Goal: Task Accomplishment & Management: Manage account settings

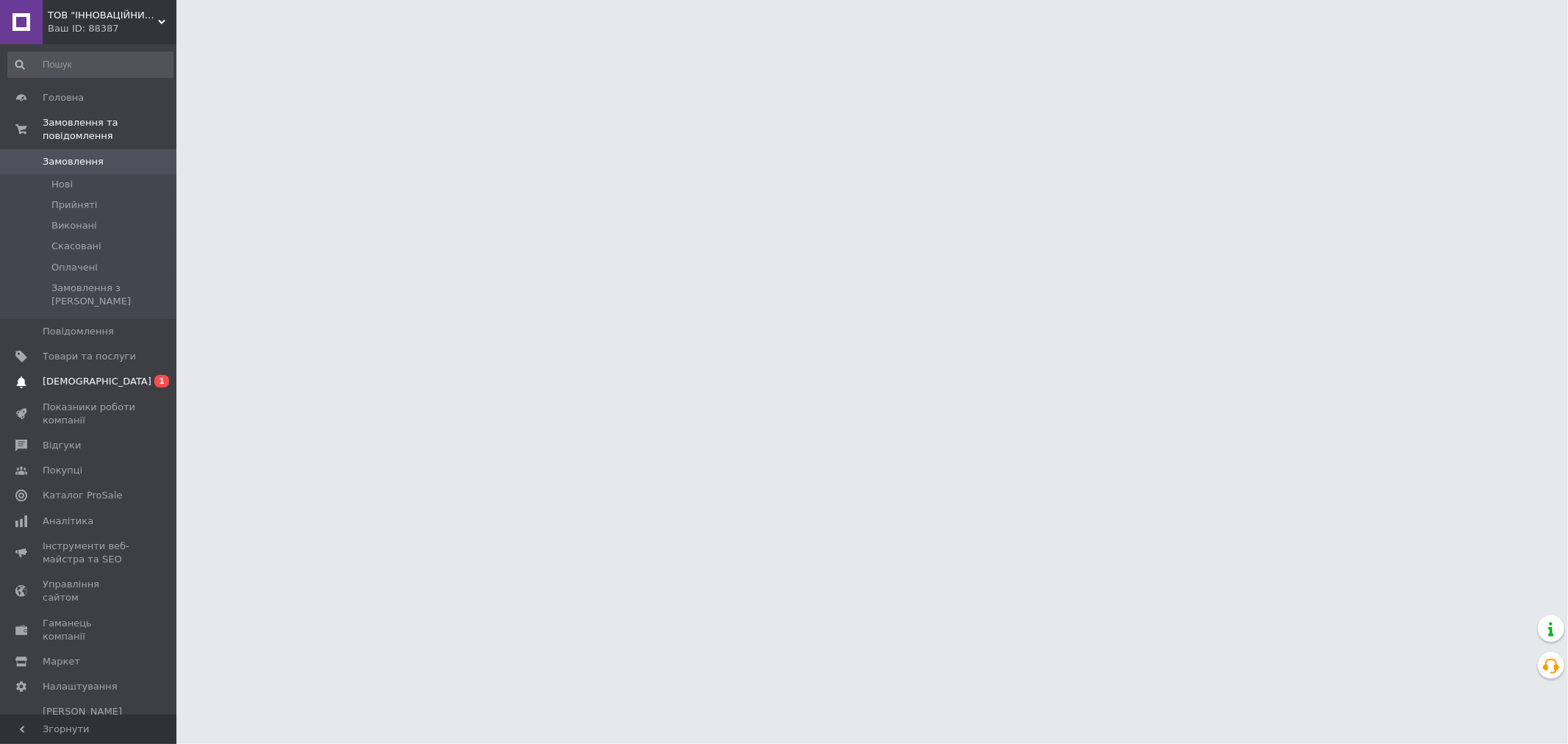
click at [62, 375] on span "[DEMOGRAPHIC_DATA]" at bounding box center [97, 381] width 109 height 13
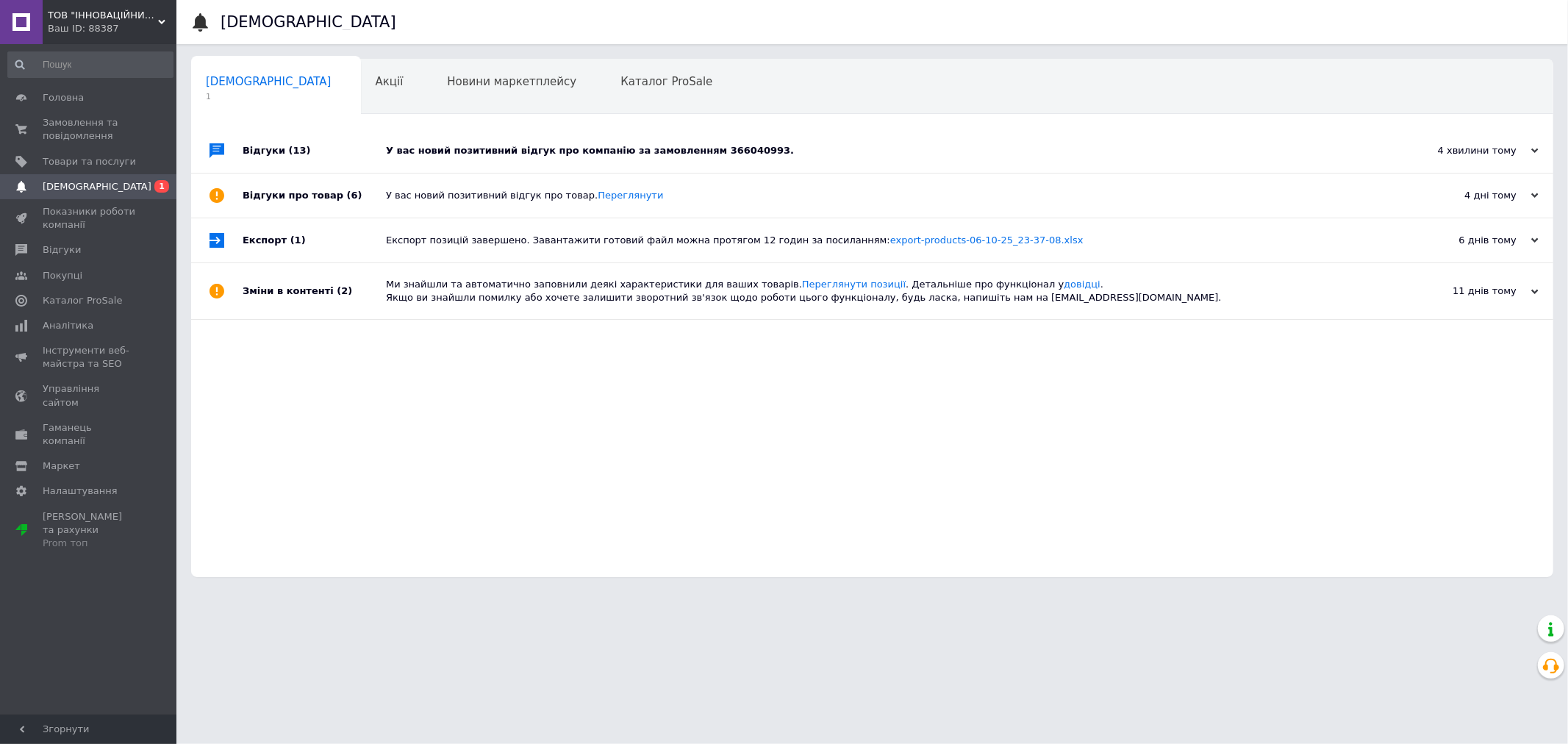
click at [741, 148] on div "У вас новий позитивний відгук про компанію за замовленням 366040993." at bounding box center [889, 150] width 1006 height 13
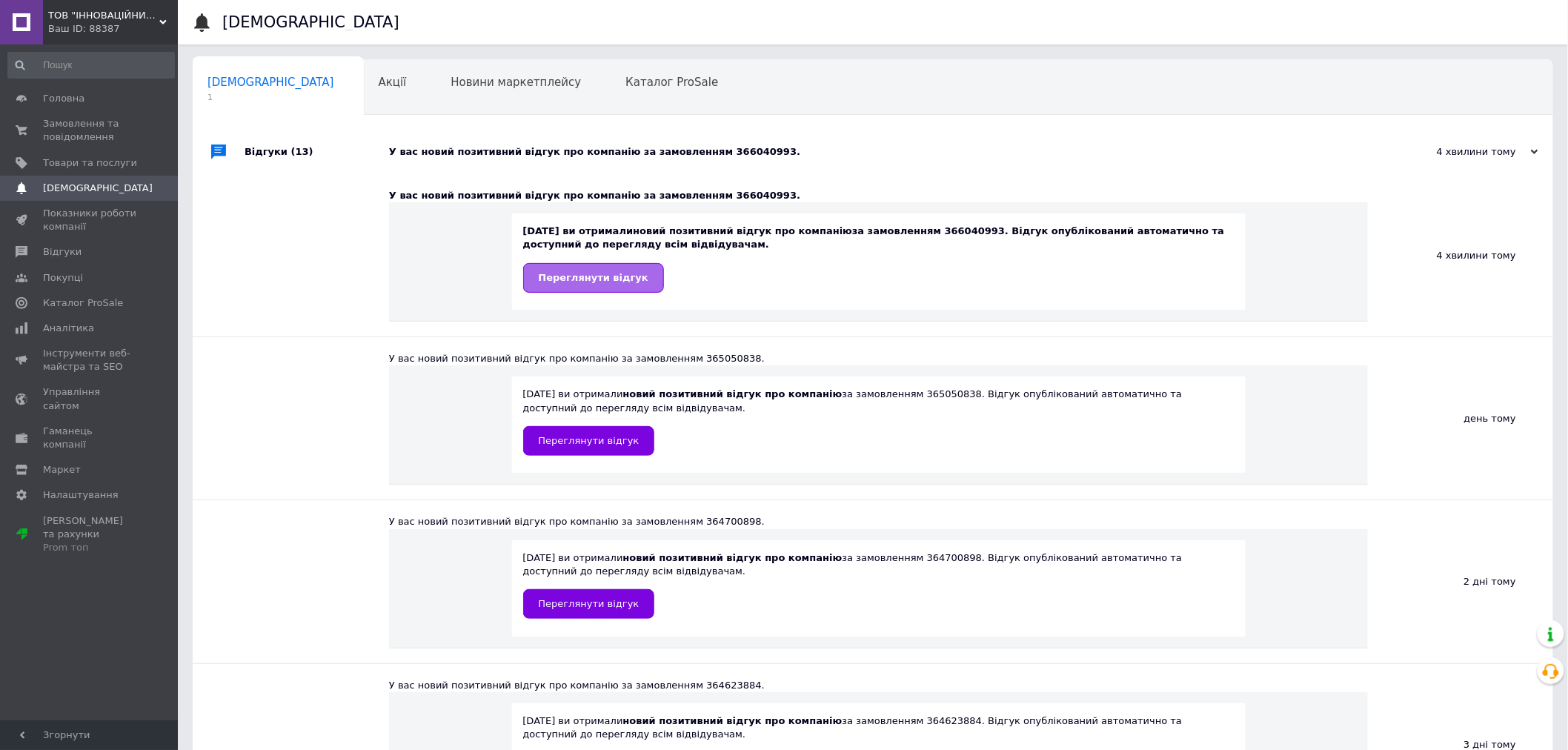
click at [576, 278] on span "Переглянути відгук" at bounding box center [593, 277] width 110 height 11
click at [54, 125] on span "Замовлення та повідомлення" at bounding box center [90, 130] width 94 height 27
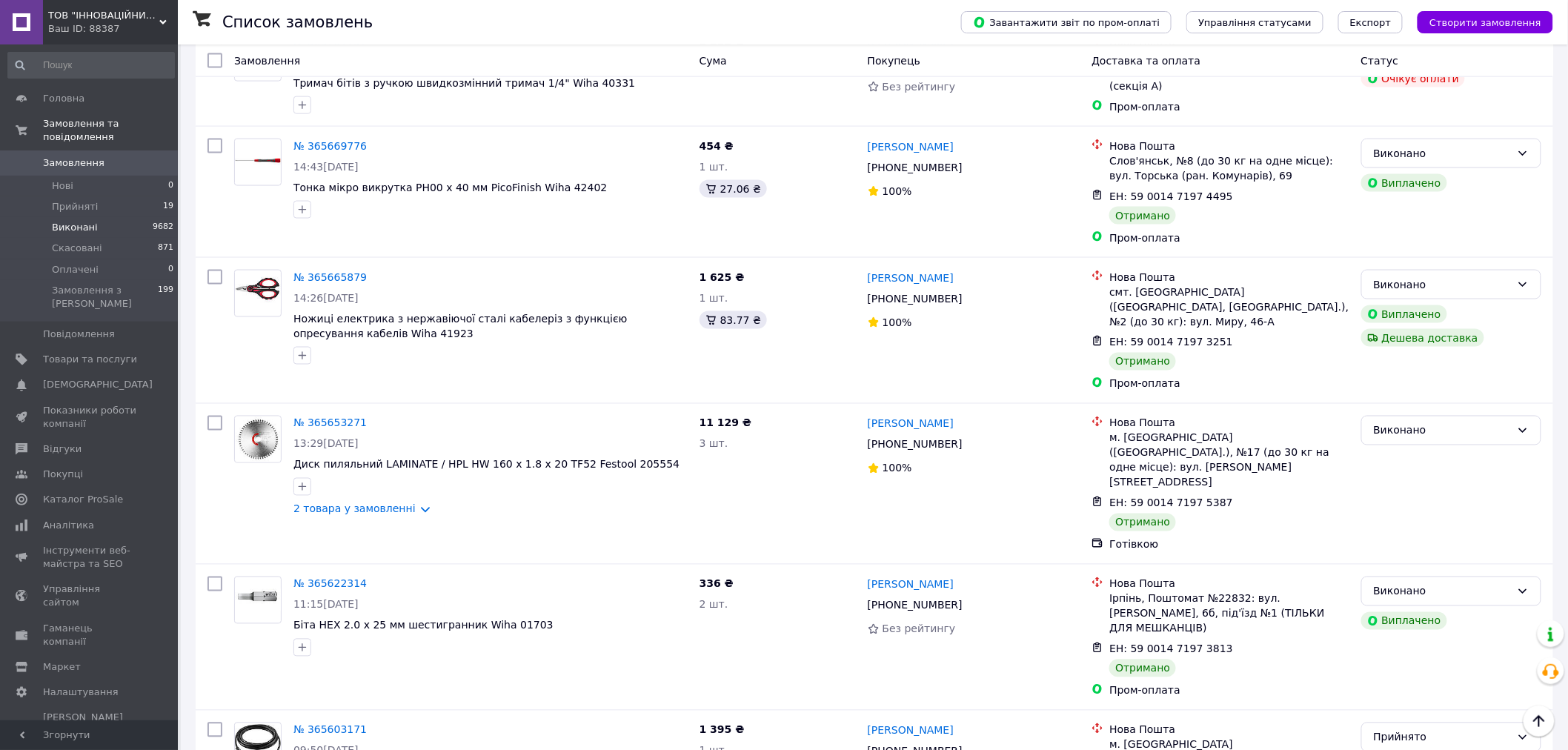
scroll to position [2881, 0]
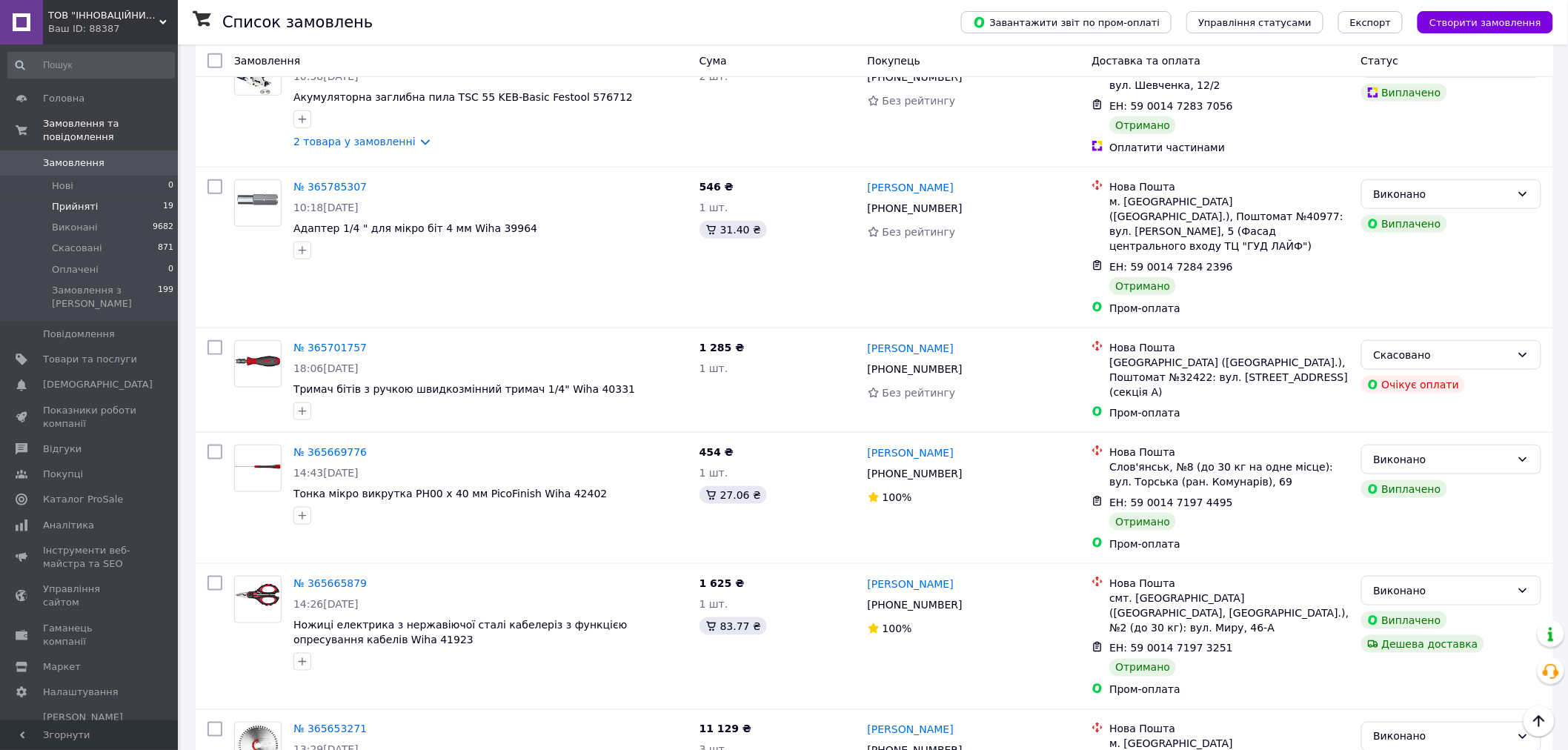
click at [62, 200] on span "Прийняті" at bounding box center [75, 206] width 46 height 13
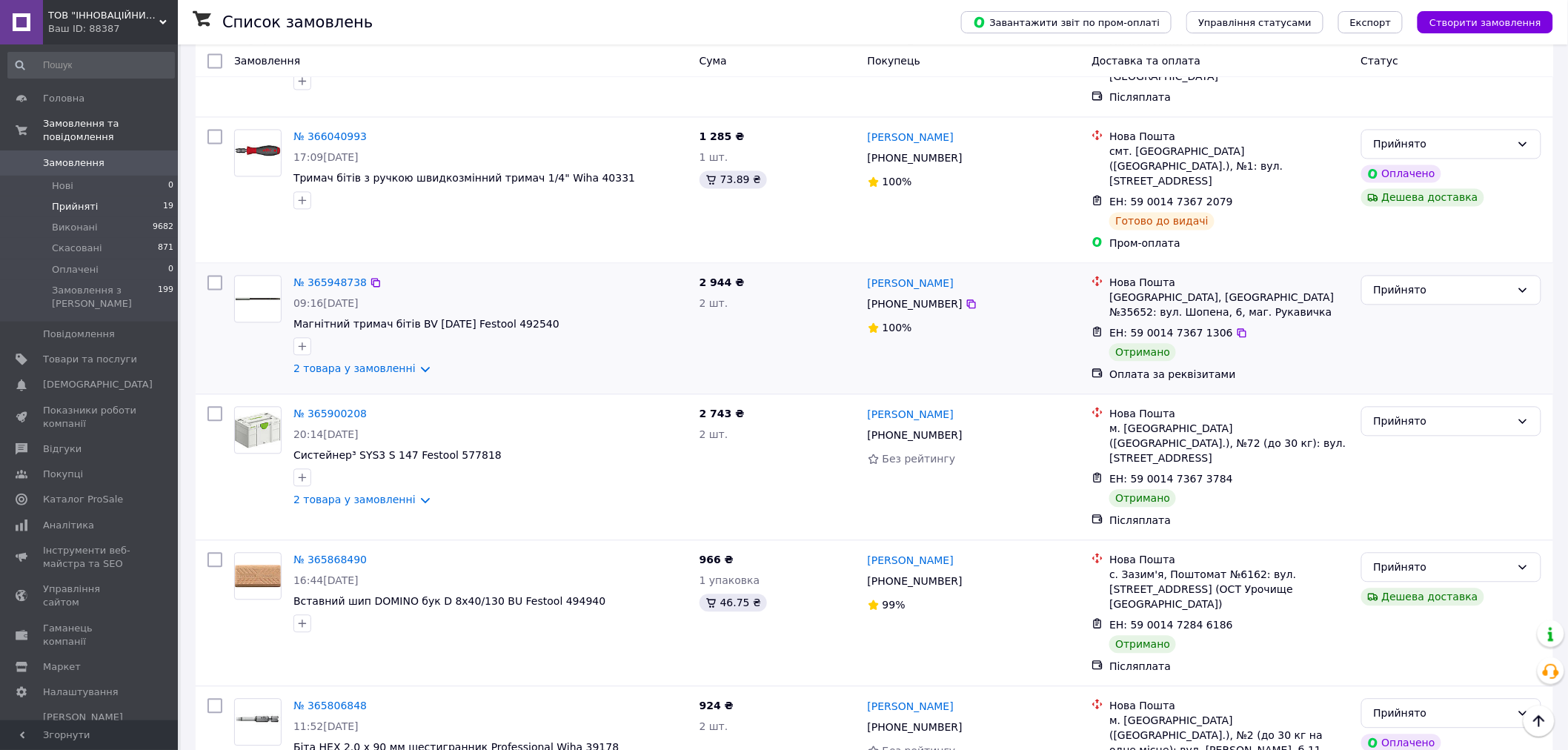
scroll to position [1152, 0]
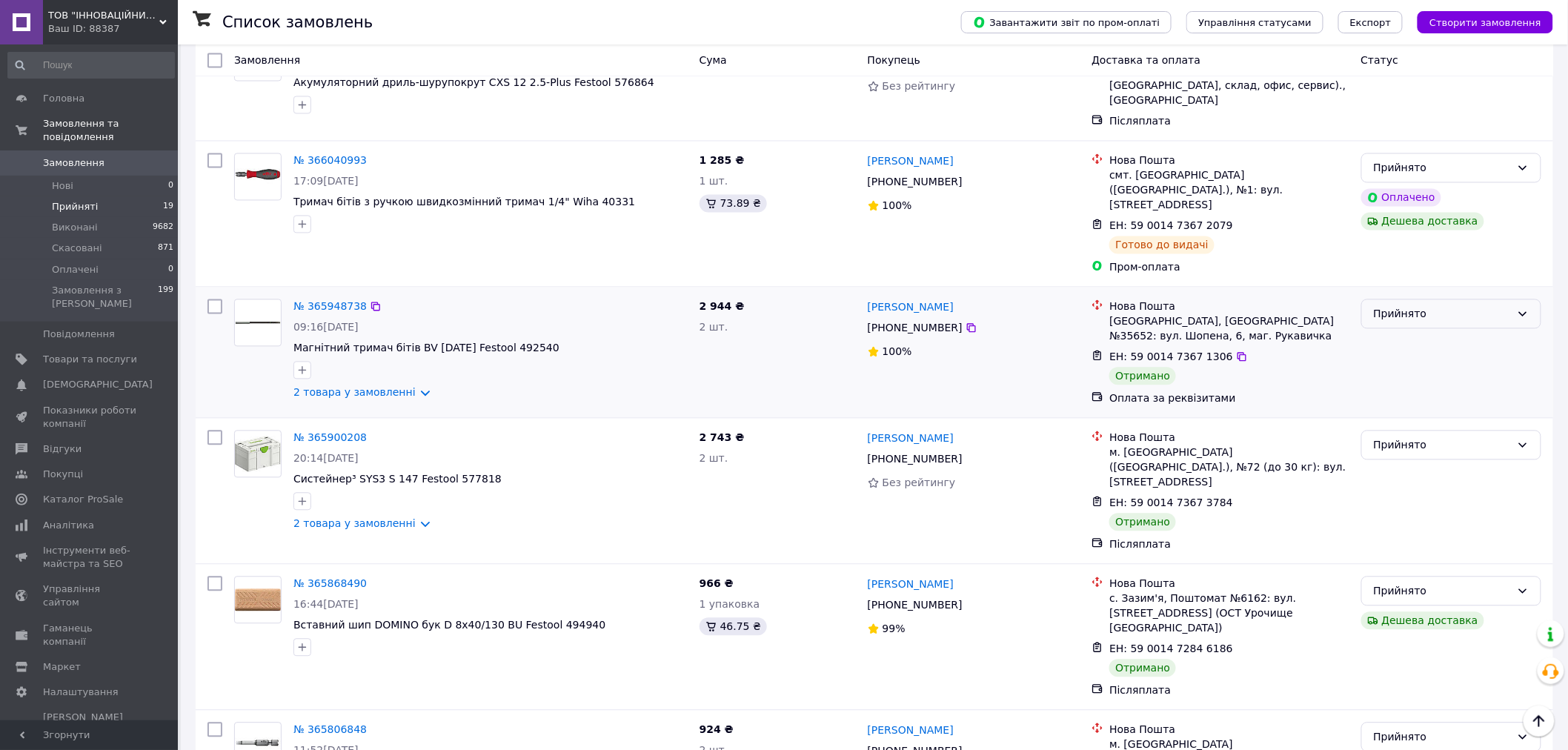
click at [1432, 306] on div "Прийнято" at bounding box center [1442, 314] width 137 height 16
click at [1391, 261] on li "Виконано" at bounding box center [1452, 260] width 179 height 27
click at [1422, 437] on div "Прийнято" at bounding box center [1442, 445] width 137 height 16
click at [1395, 395] on li "Виконано" at bounding box center [1452, 391] width 179 height 27
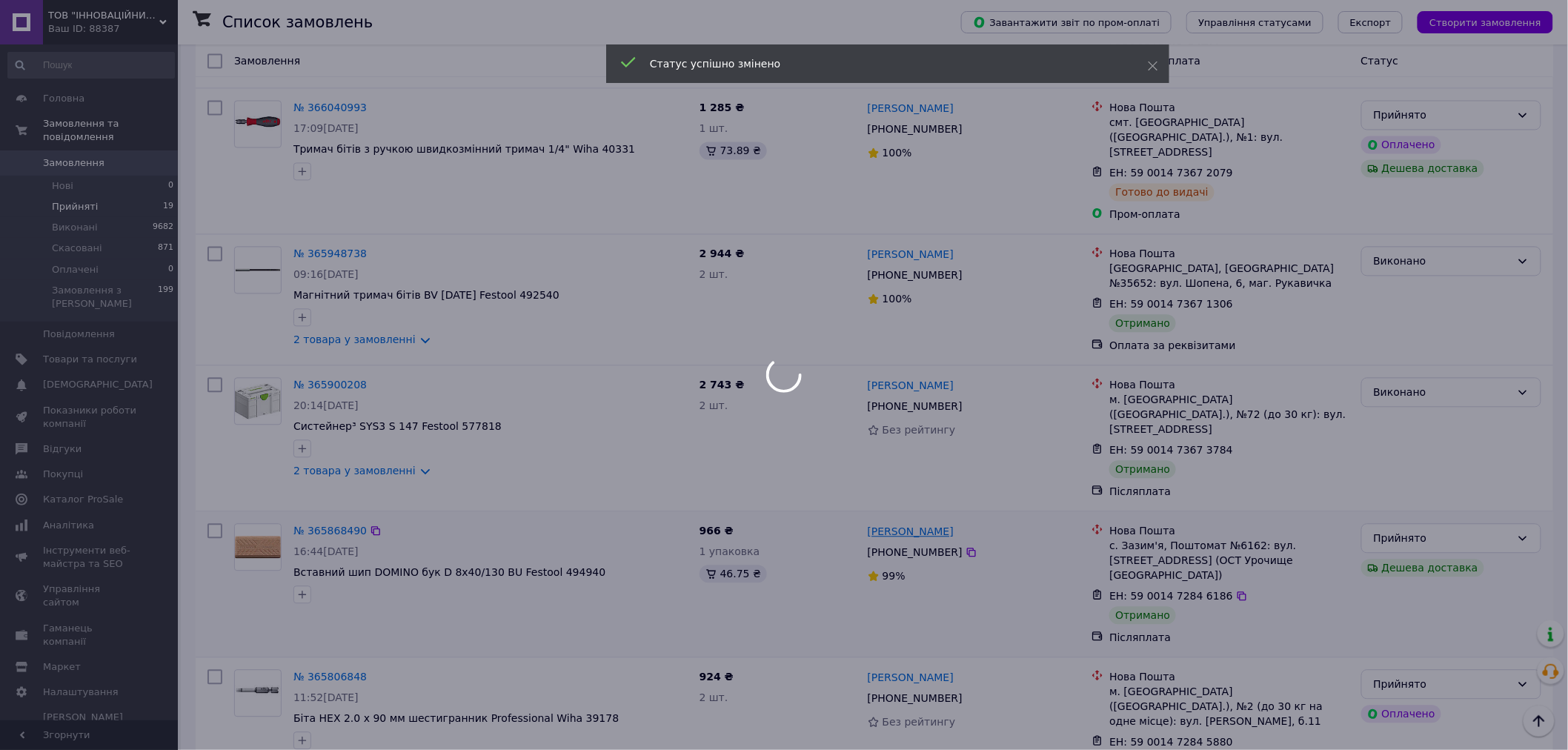
scroll to position [1235, 0]
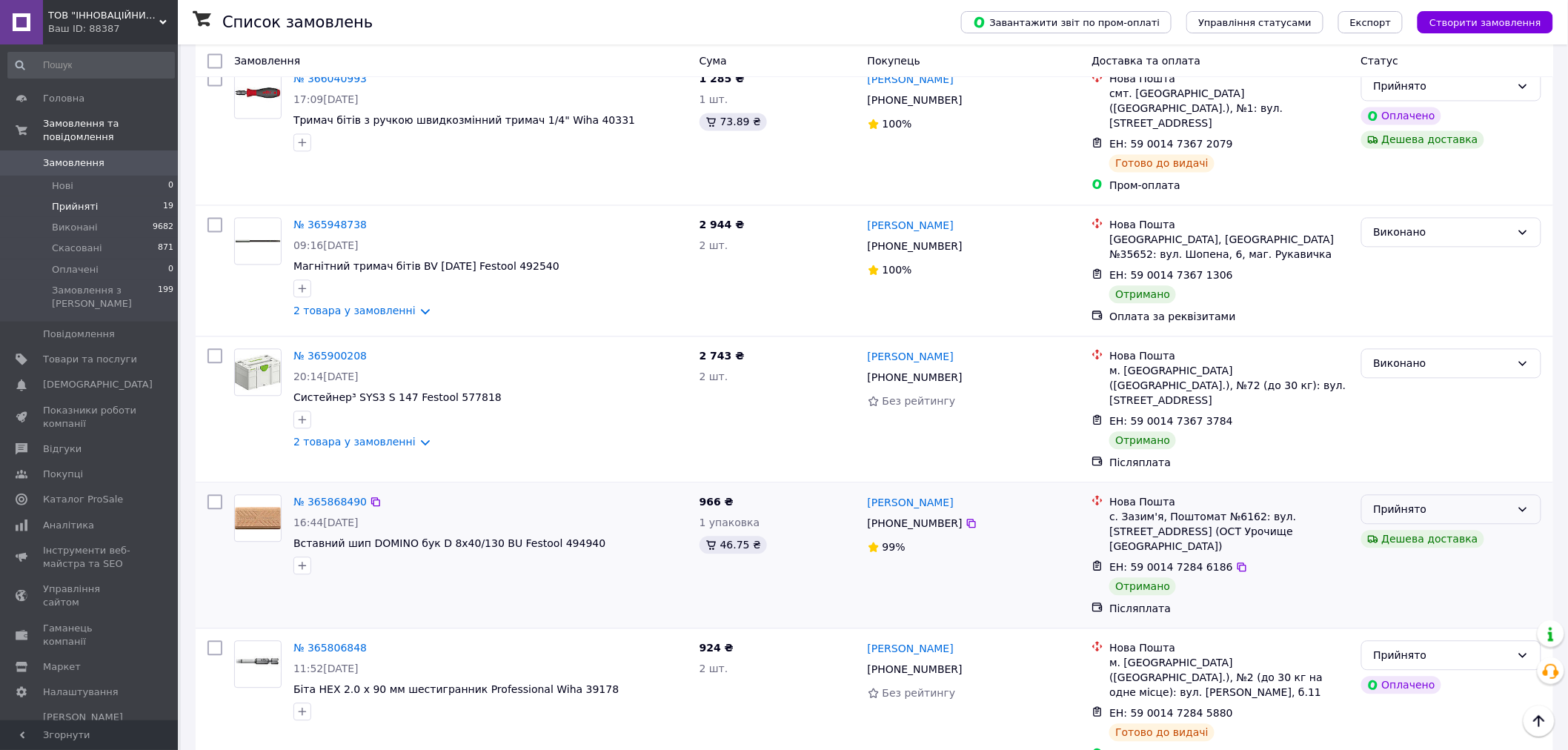
click at [1458, 501] on div "Прийнято" at bounding box center [1442, 509] width 137 height 16
click at [1412, 440] on li "Виконано" at bounding box center [1452, 440] width 179 height 27
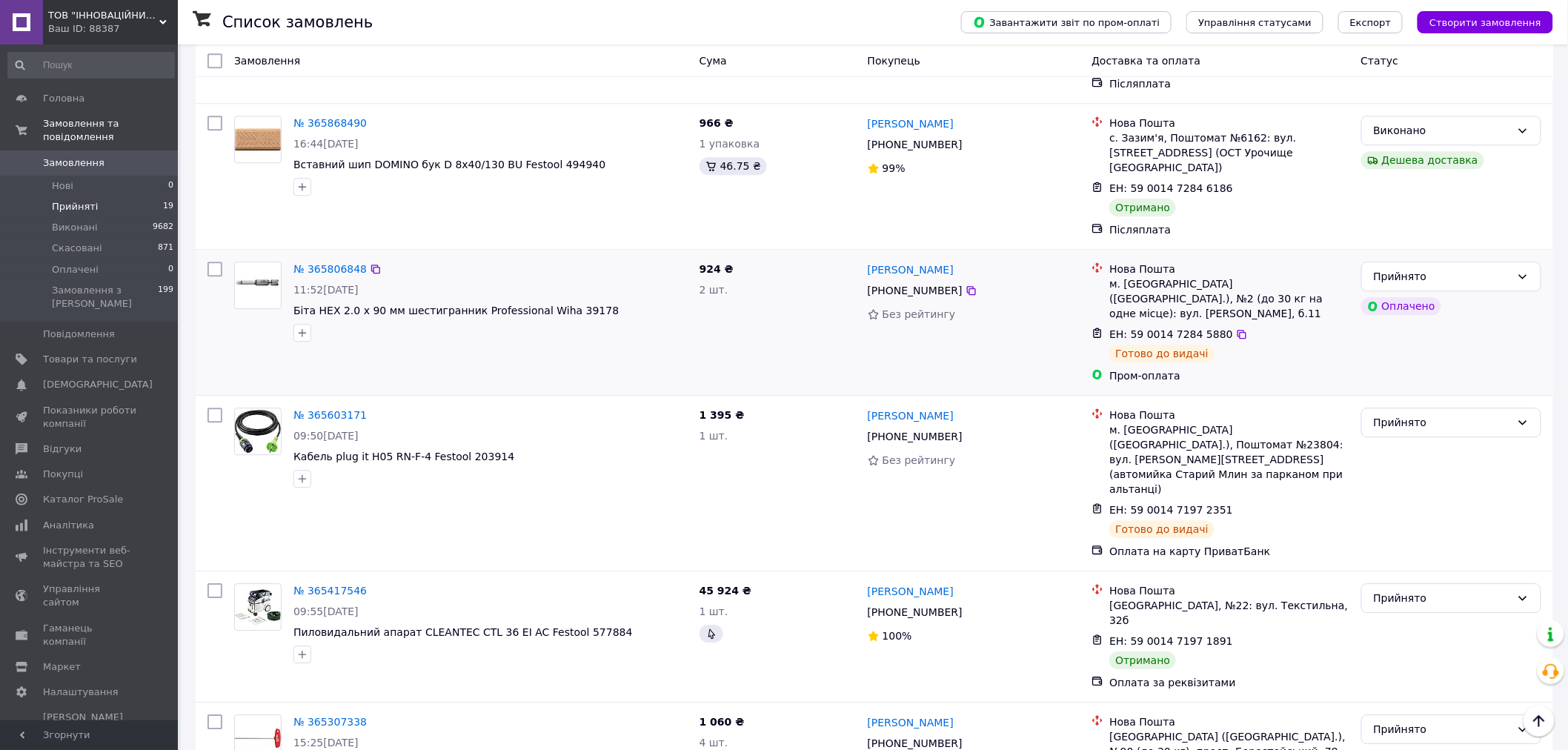
scroll to position [1564, 0]
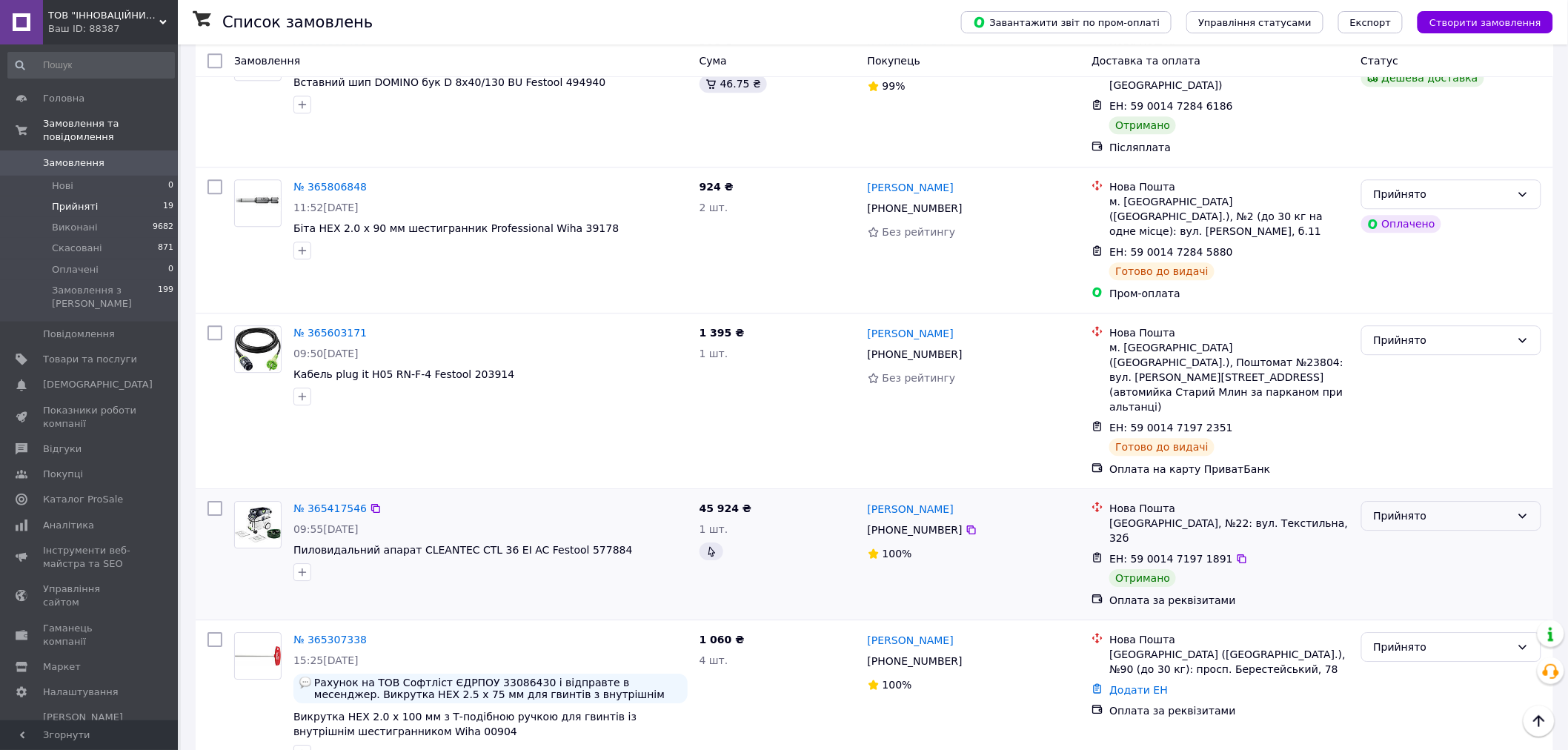
click at [1424, 508] on div "Прийнято" at bounding box center [1442, 516] width 137 height 16
click at [1380, 384] on li "Виконано" at bounding box center [1452, 388] width 179 height 27
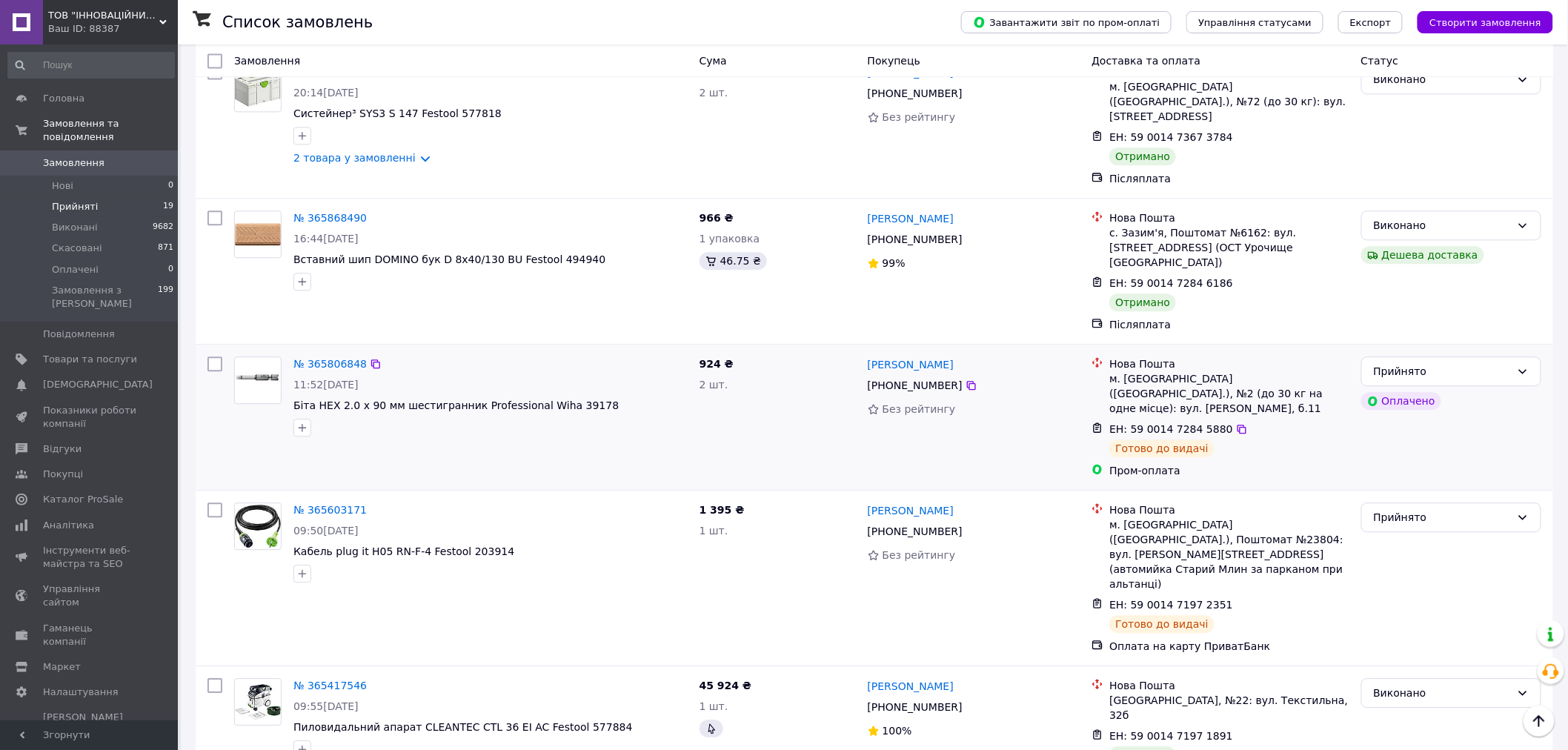
scroll to position [1811, 0]
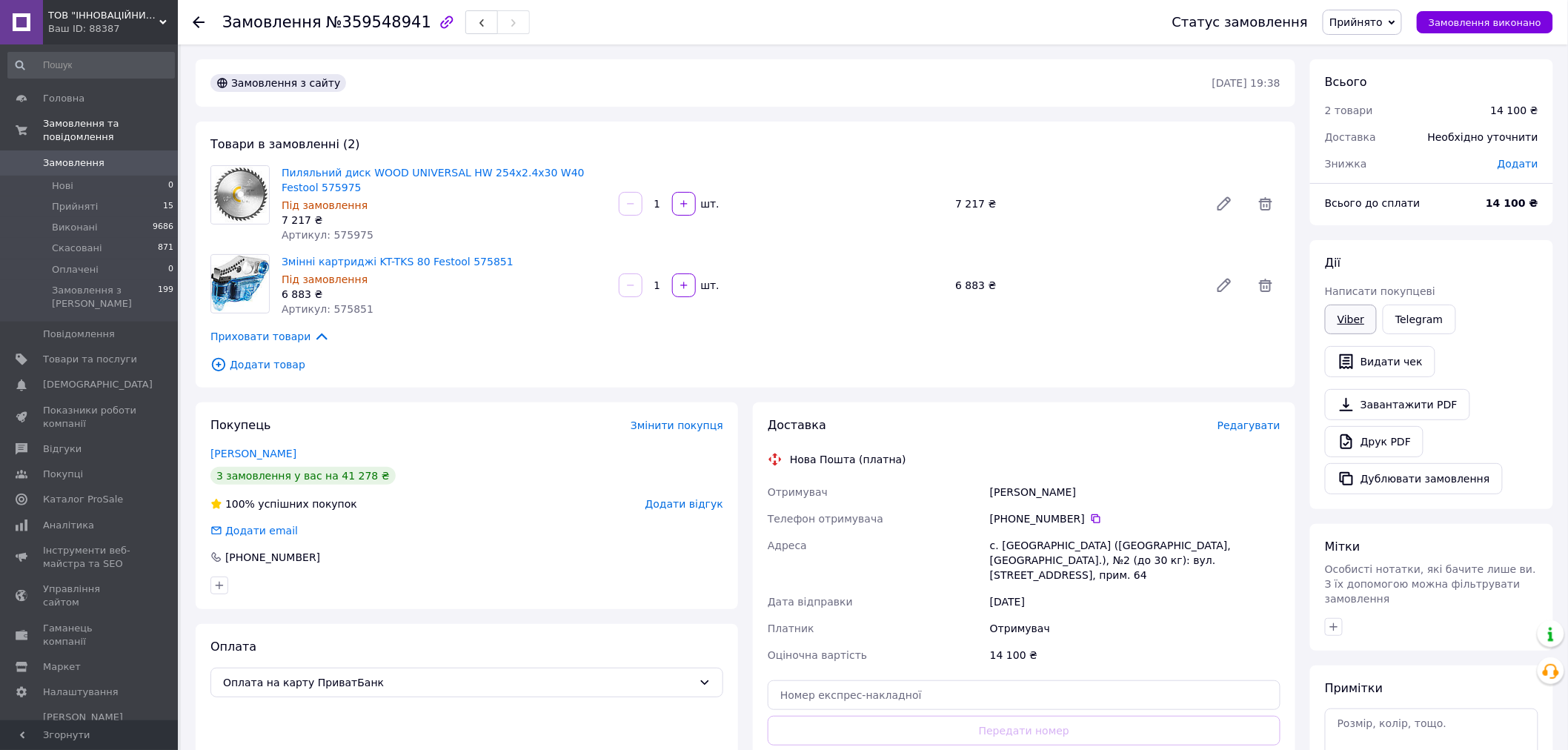
click at [1347, 327] on link "Viber" at bounding box center [1351, 319] width 52 height 30
click at [80, 200] on span "Прийняті" at bounding box center [75, 206] width 46 height 13
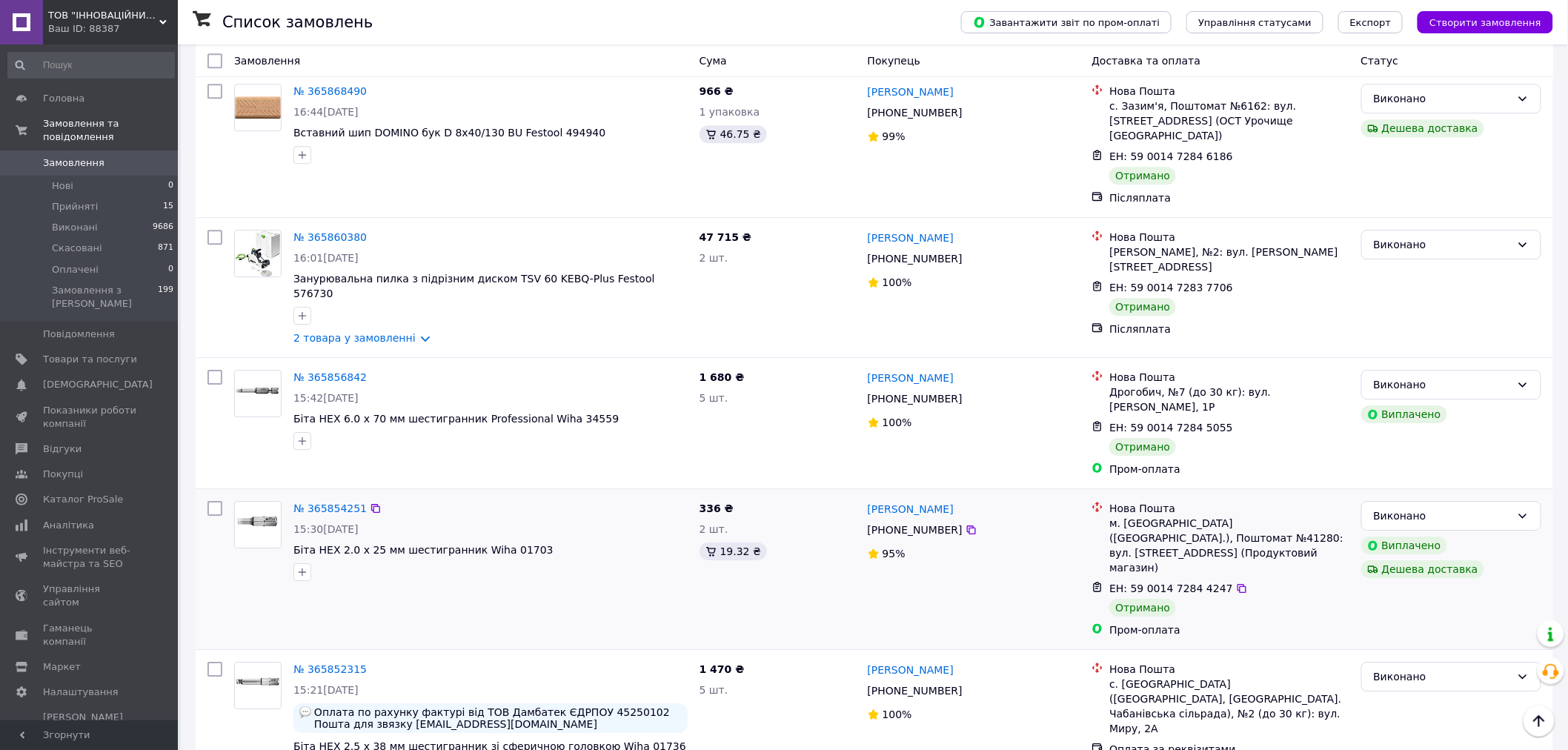
scroll to position [1729, 0]
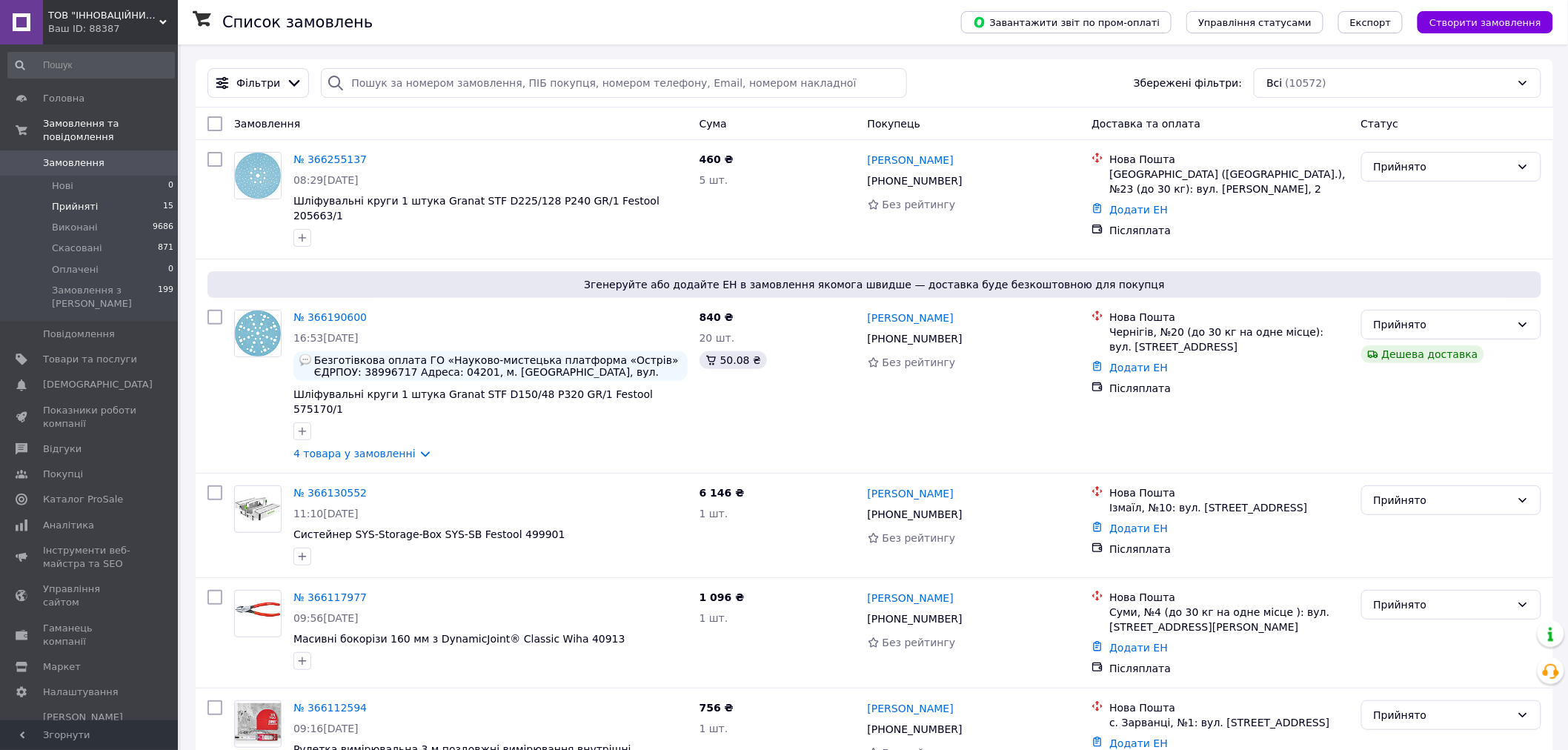
click at [71, 200] on span "Прийняті" at bounding box center [75, 206] width 46 height 13
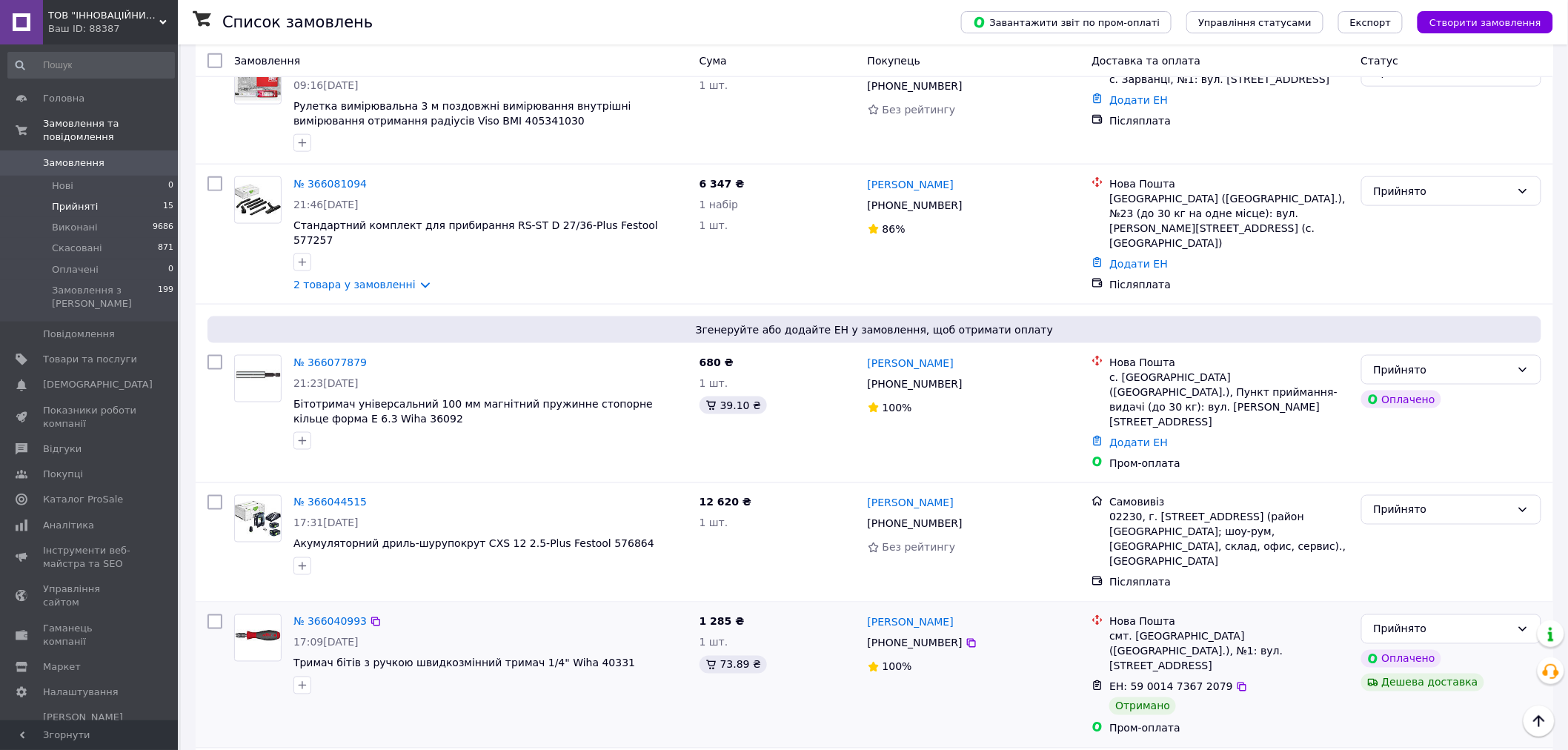
scroll to position [774, 0]
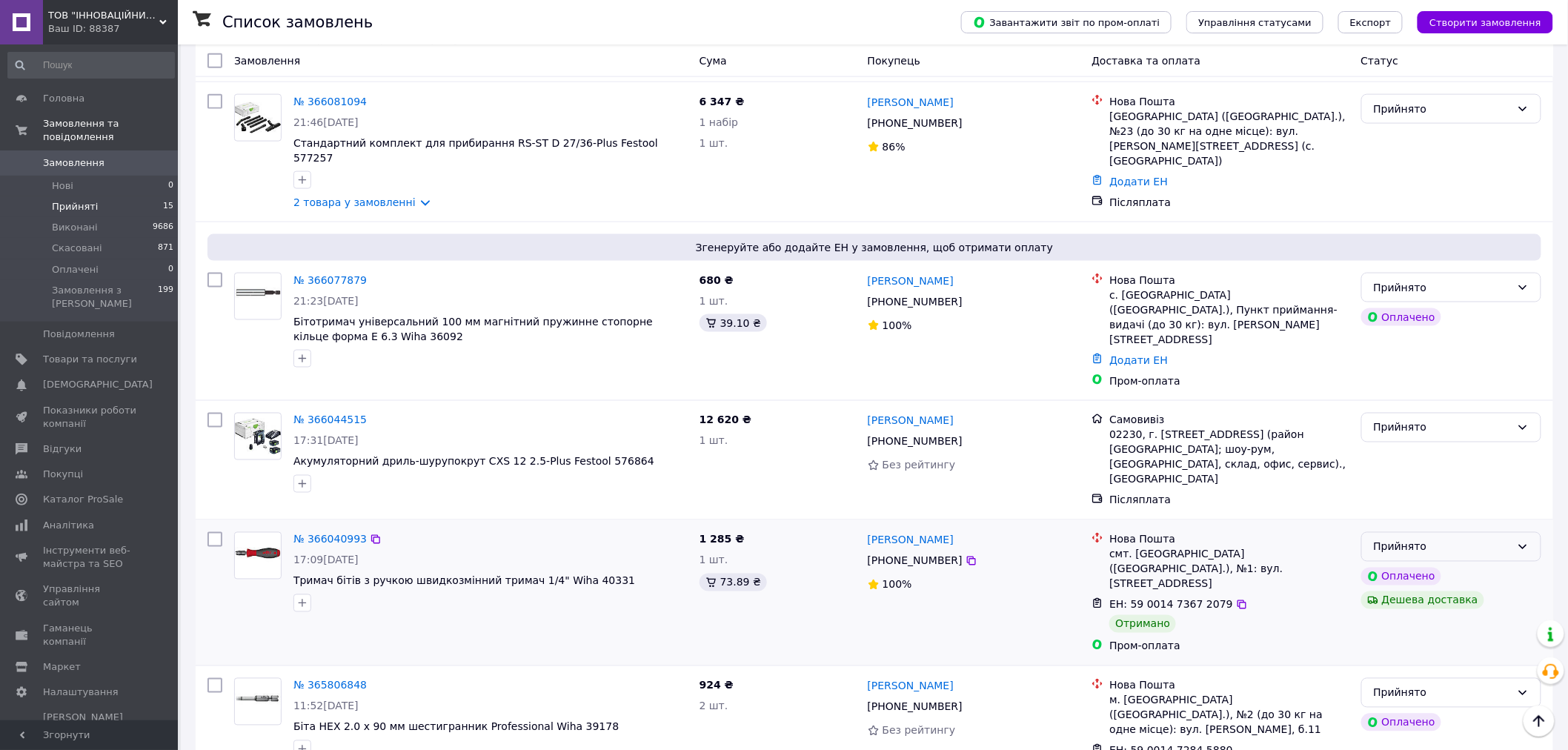
click at [1441, 539] on div "Прийнято" at bounding box center [1442, 546] width 137 height 16
click at [1401, 509] on li "Виконано" at bounding box center [1452, 507] width 179 height 27
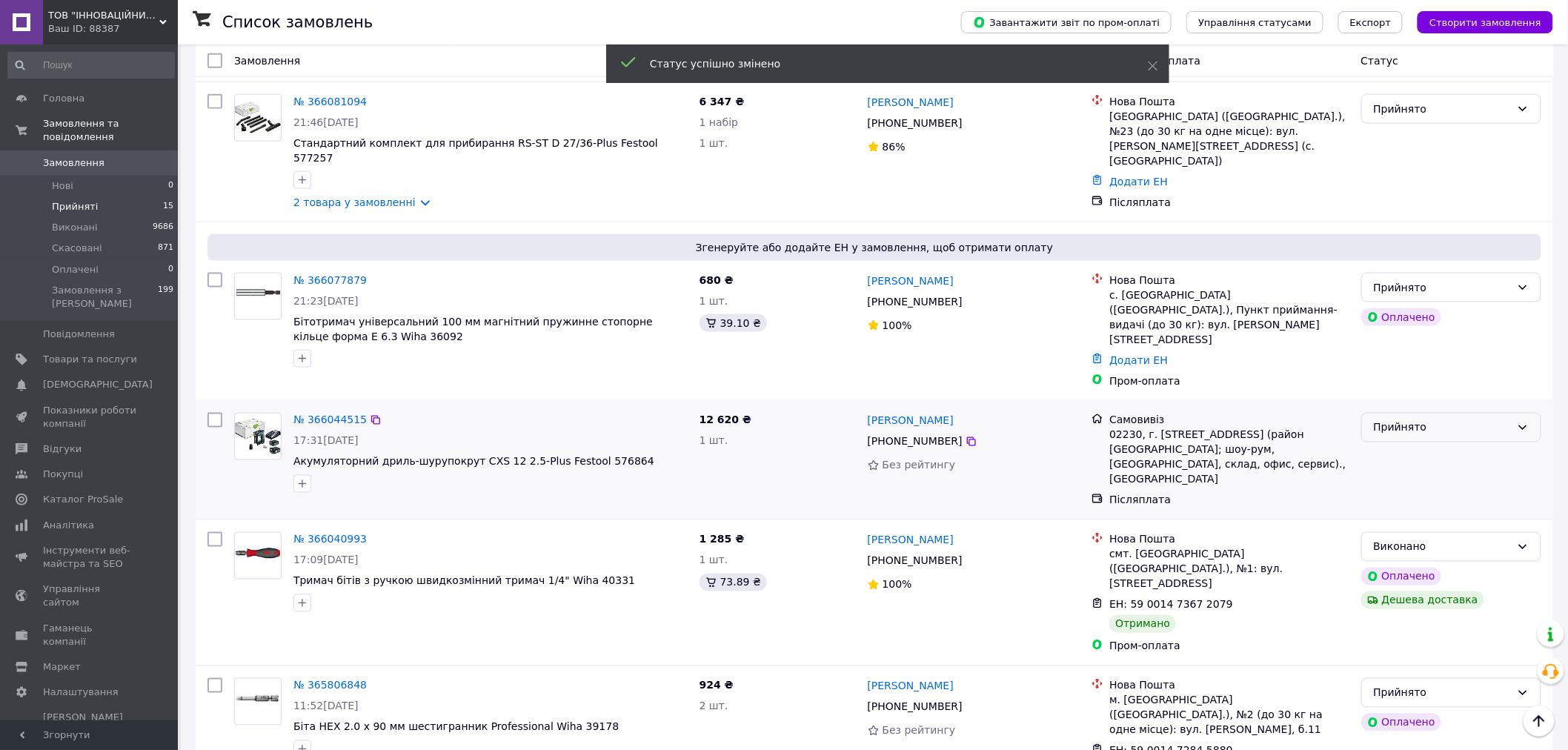
click at [1426, 420] on div "Прийнято" at bounding box center [1442, 427] width 137 height 16
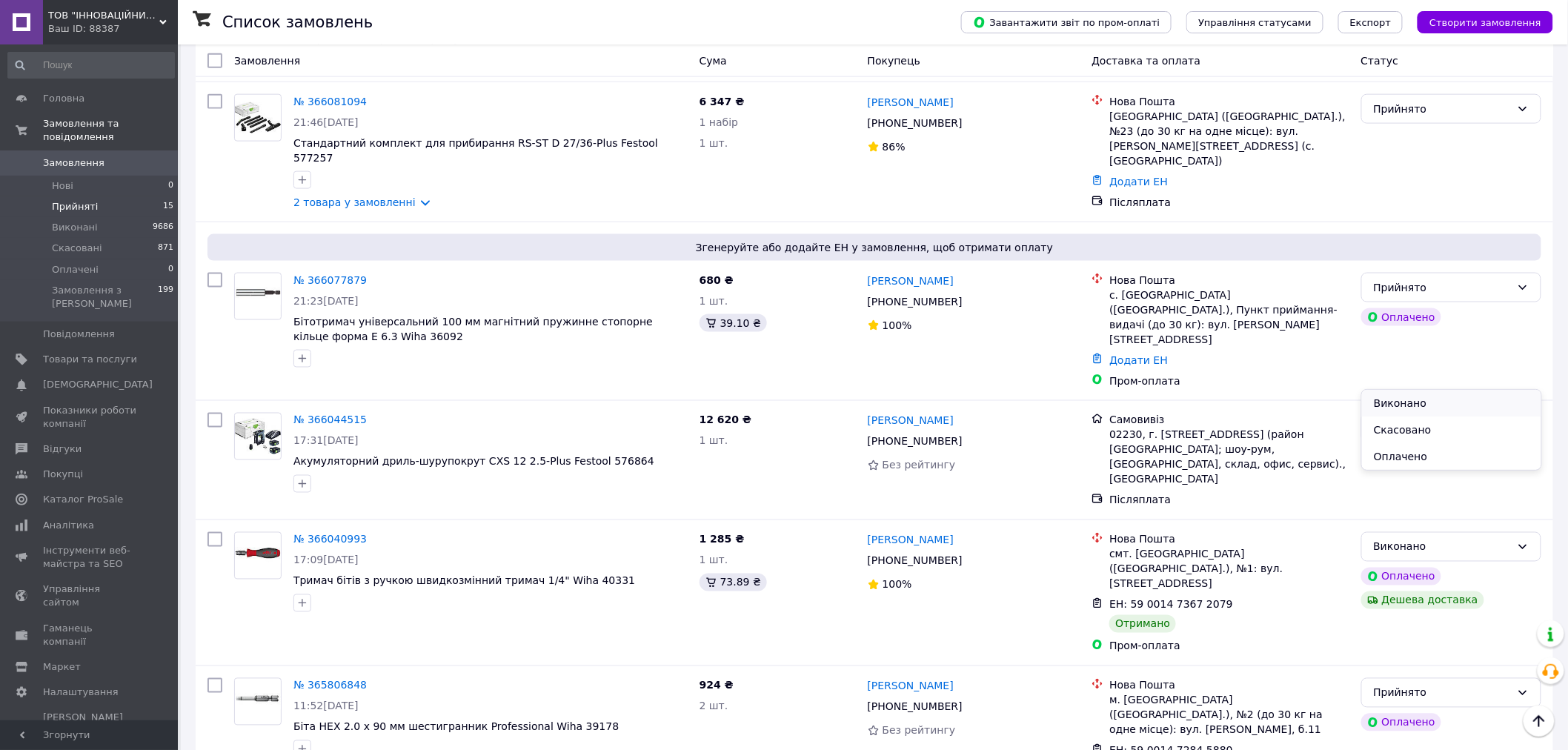
click at [1396, 404] on li "Виконано" at bounding box center [1452, 403] width 179 height 27
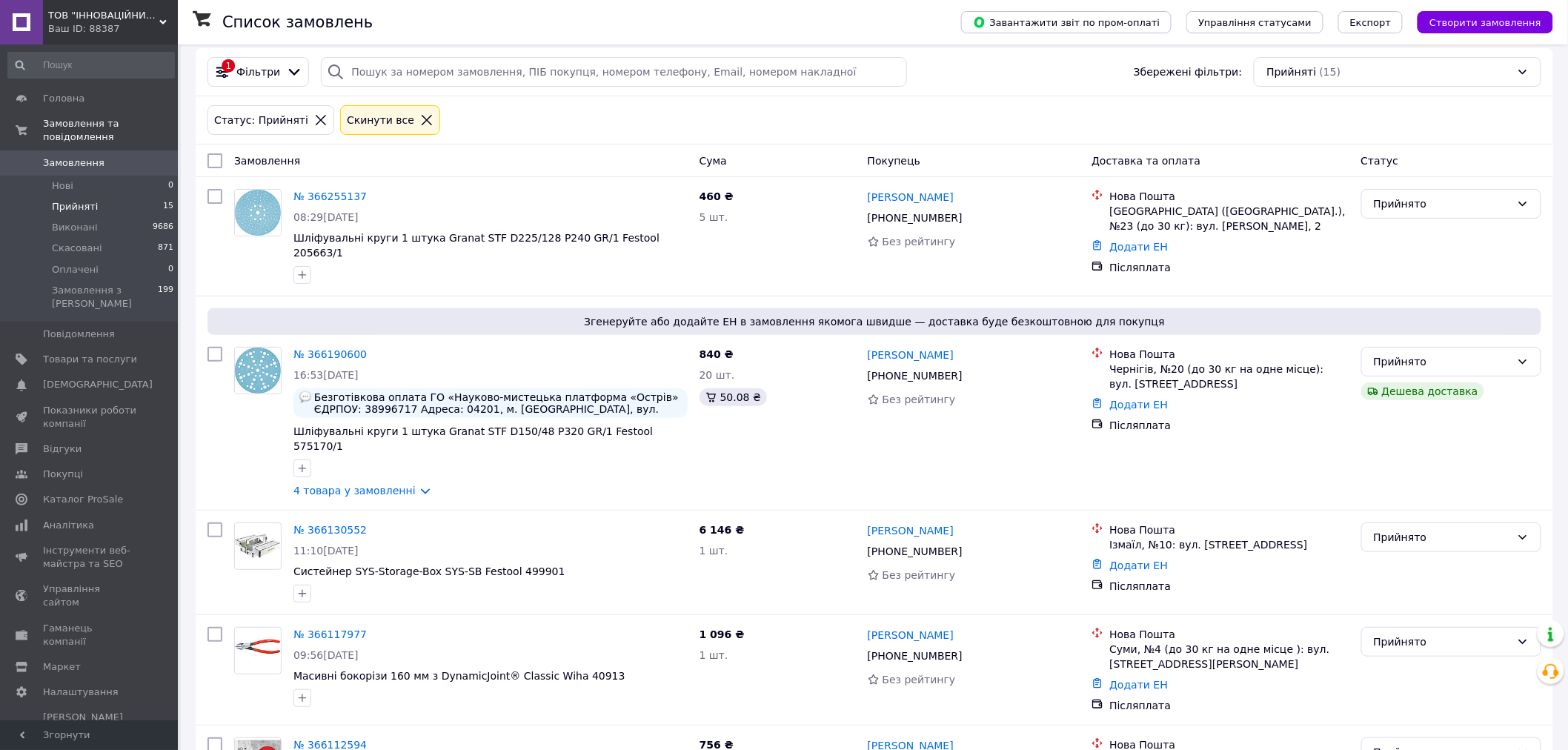
scroll to position [0, 0]
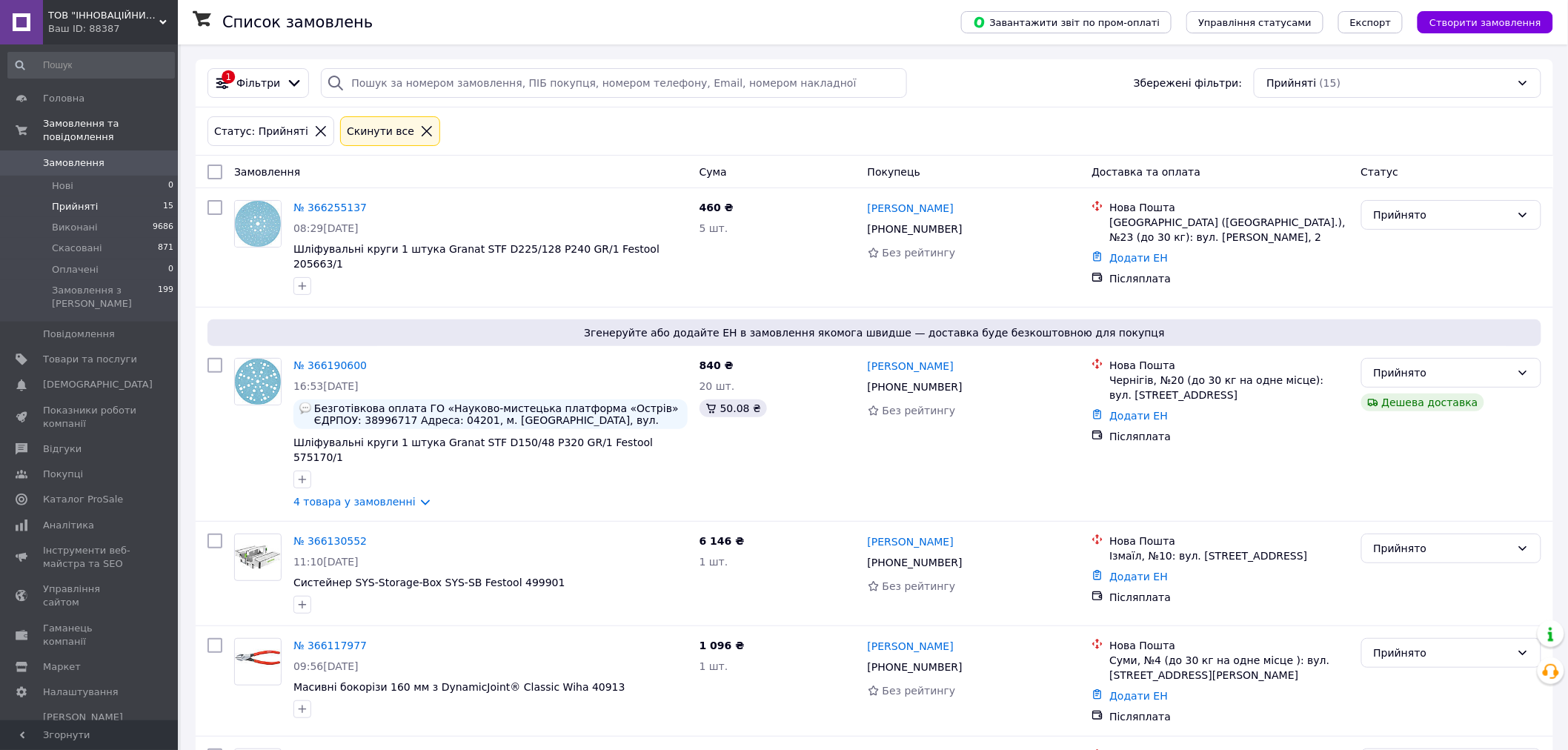
click at [116, 15] on span "ТОВ "ІННОВАЦІЙНИЙ АЛЬЯНС"" at bounding box center [103, 15] width 111 height 13
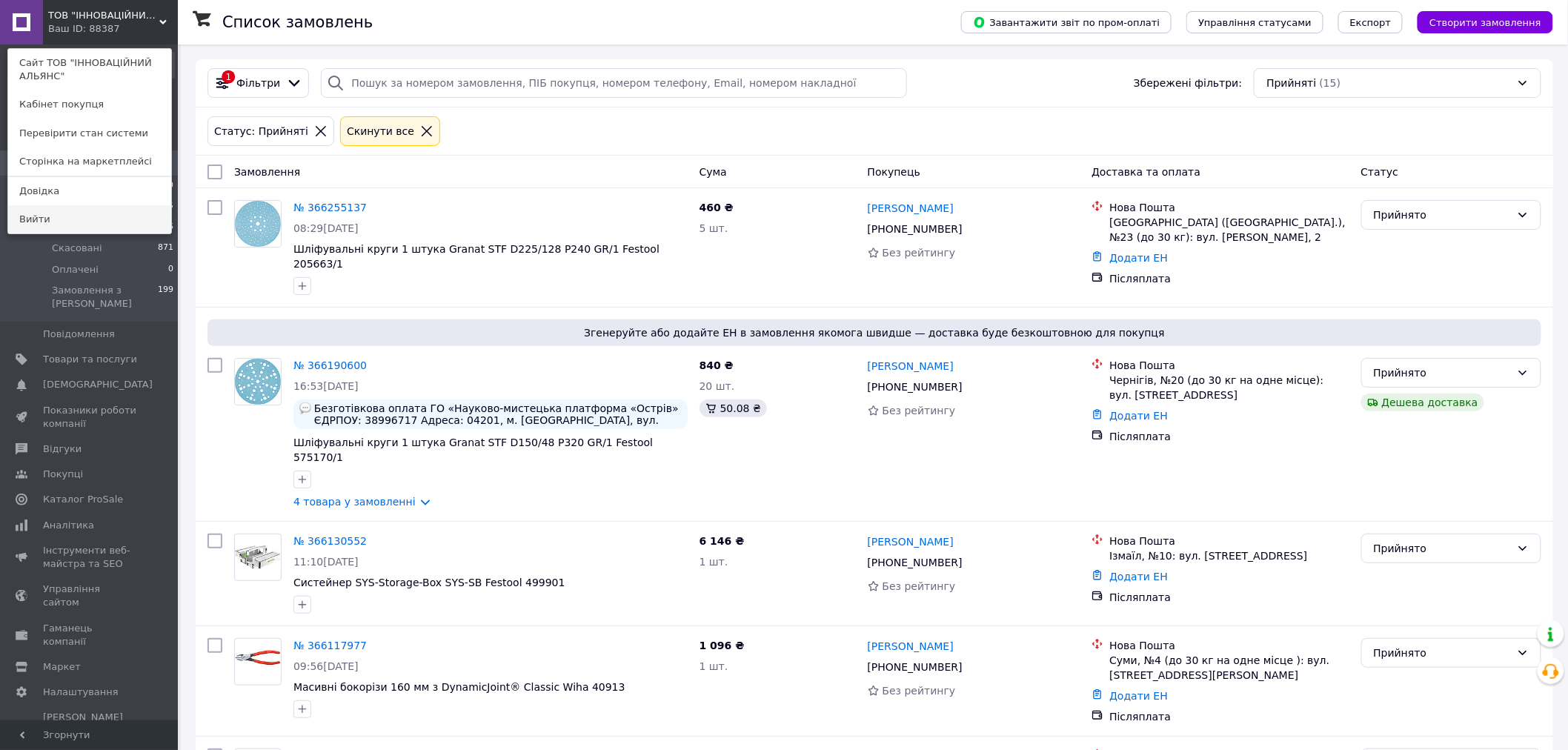
click at [40, 218] on link "Вийти" at bounding box center [90, 219] width 163 height 28
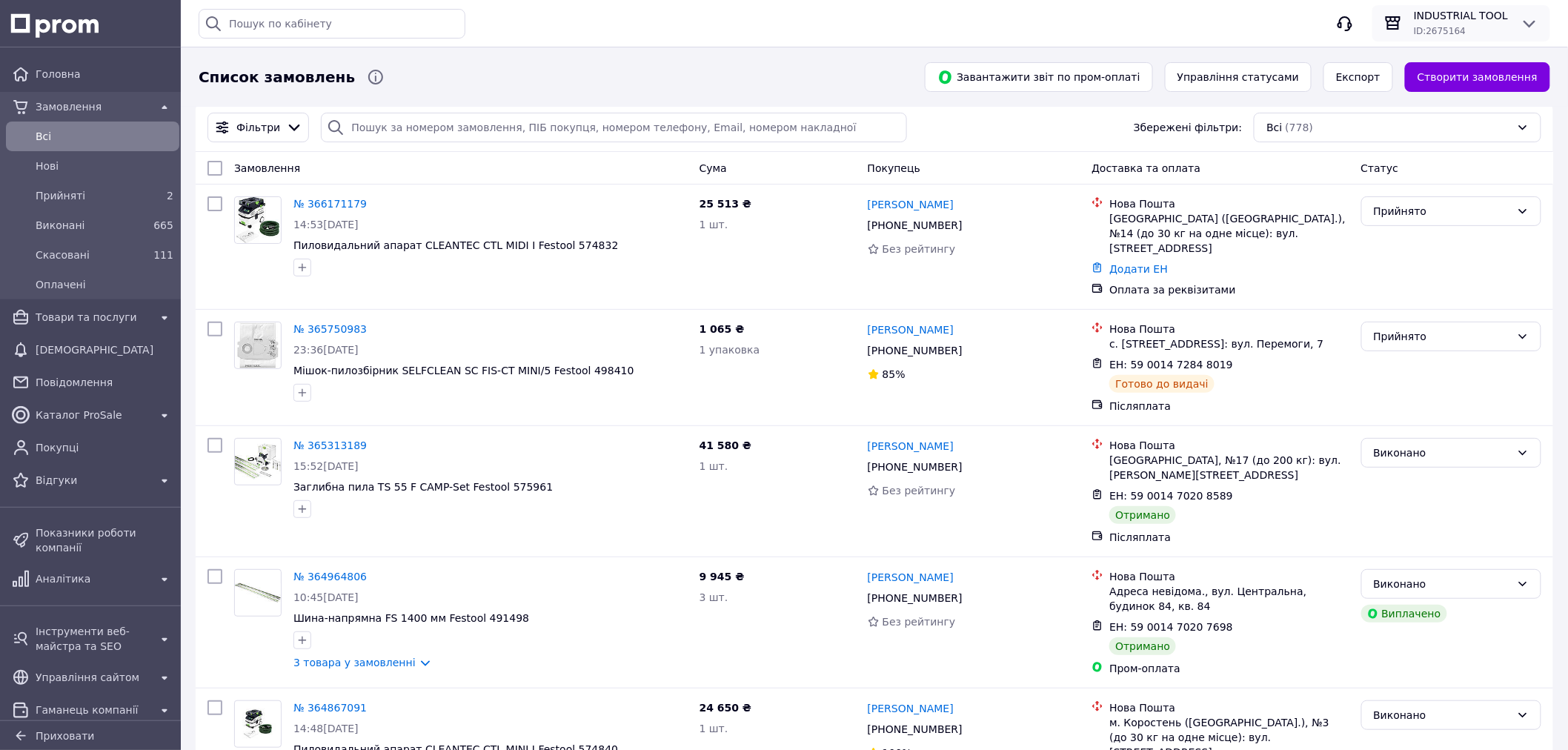
click at [1486, 18] on span "INDUSTRIAL TOOL" at bounding box center [1462, 15] width 95 height 15
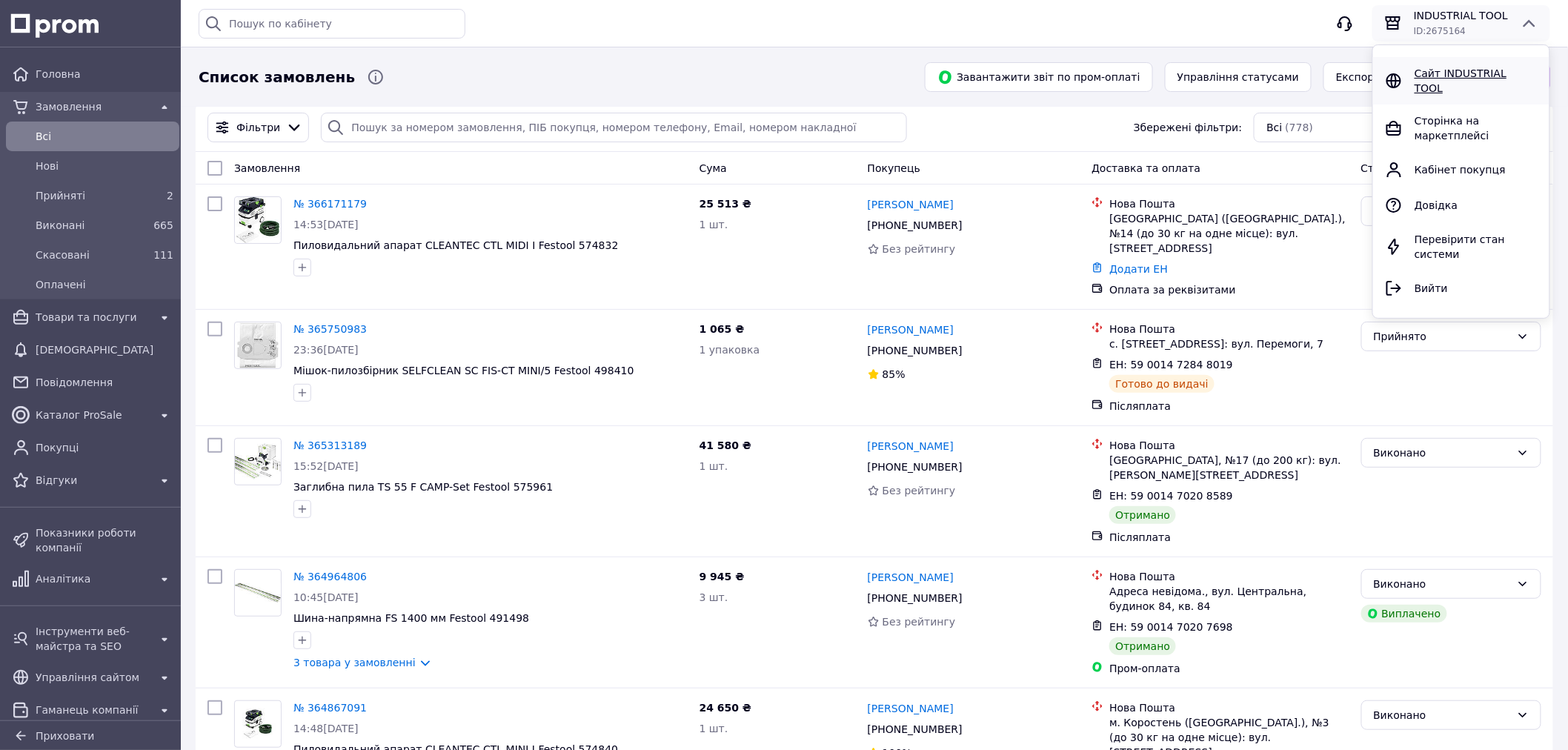
click at [1448, 70] on span "Сайт INDUSTRIAL TOOL" at bounding box center [1461, 80] width 92 height 27
